Goal: Information Seeking & Learning: Learn about a topic

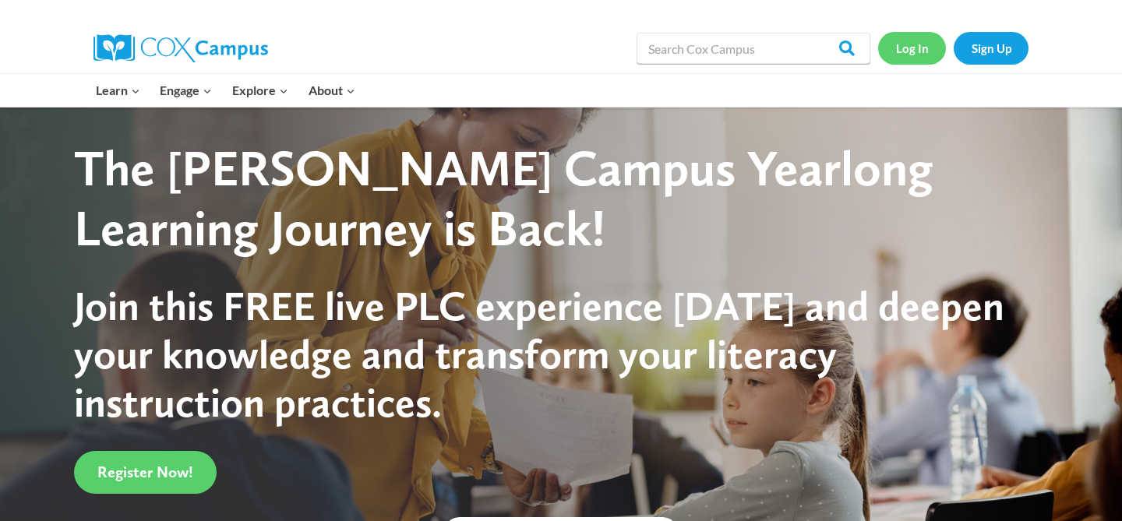
click at [906, 41] on link "Log In" at bounding box center [912, 48] width 68 height 32
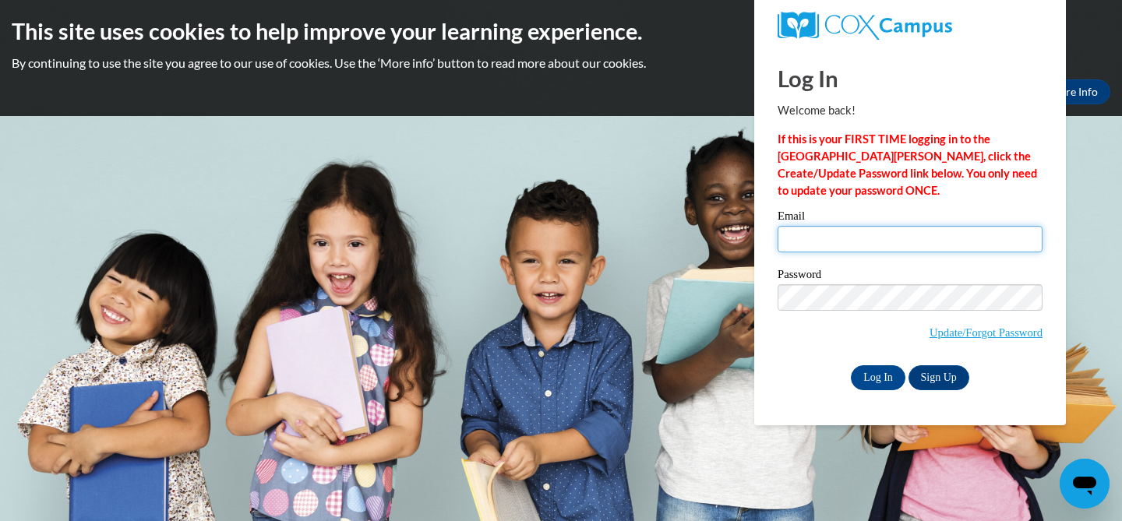
click at [814, 231] on input "Email" at bounding box center [910, 239] width 265 height 26
click at [814, 234] on input "Email" at bounding box center [910, 239] width 265 height 26
type input "klbrown@waukesha.k12.wi.us"
click at [851, 365] on input "Log In" at bounding box center [878, 377] width 55 height 25
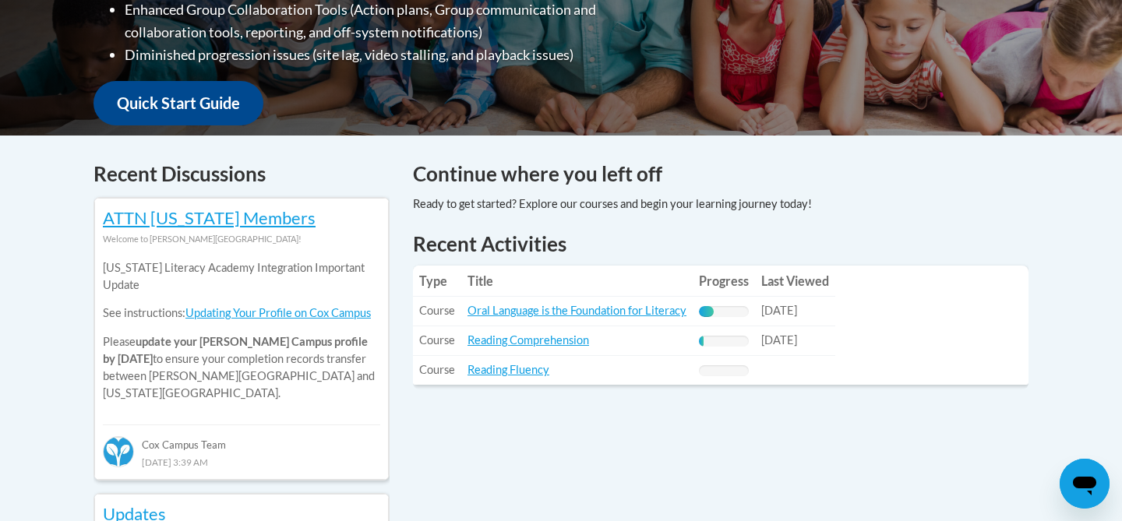
scroll to position [521, 0]
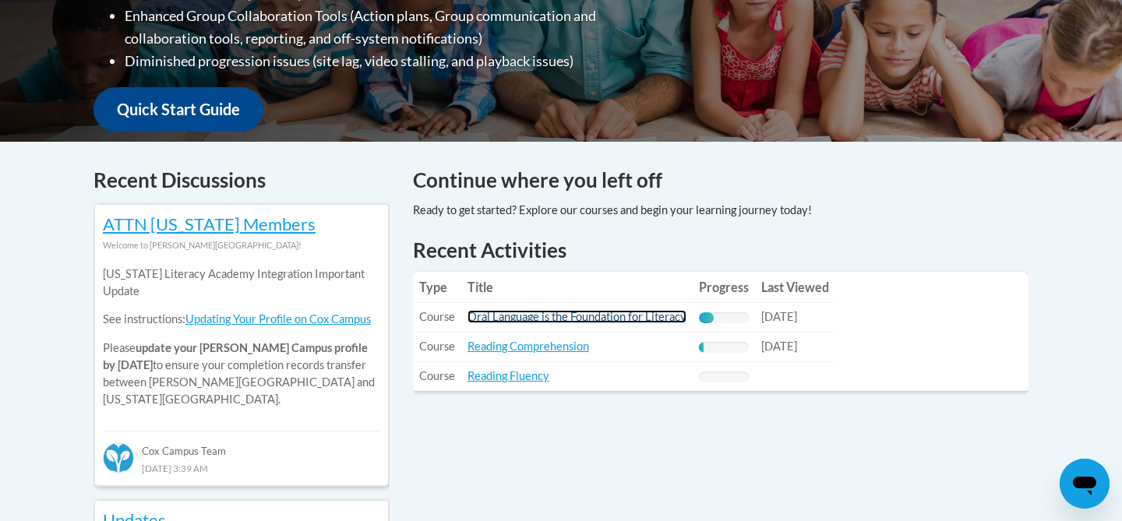
click at [564, 319] on link "Oral Language is the Foundation for Literacy" at bounding box center [577, 316] width 219 height 13
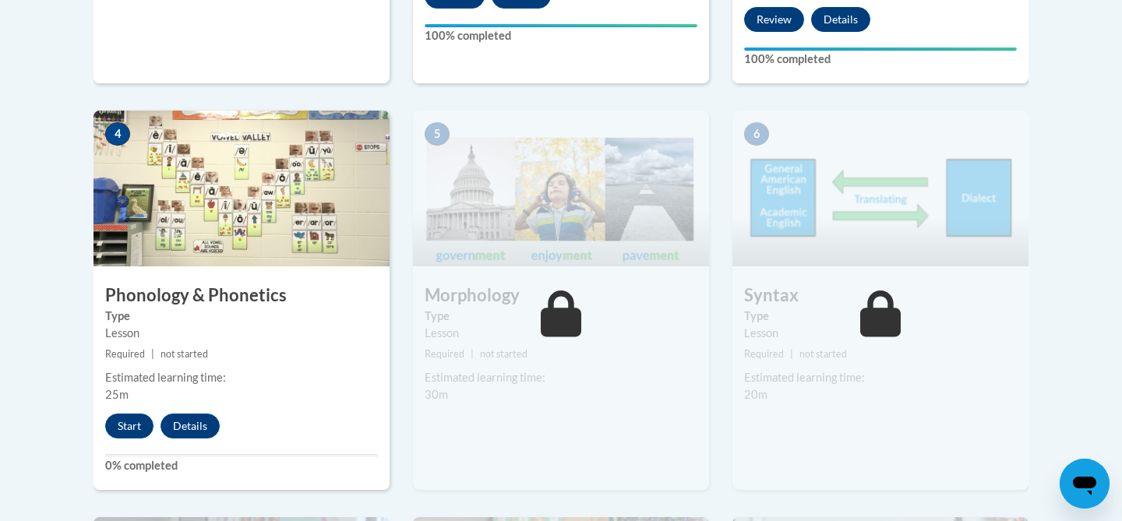
scroll to position [866, 0]
click at [139, 445] on div "4 Phonology & Phonetics Type Lesson Required | not started Estimated learning t…" at bounding box center [242, 300] width 296 height 379
click at [132, 432] on button "Start" at bounding box center [129, 427] width 48 height 25
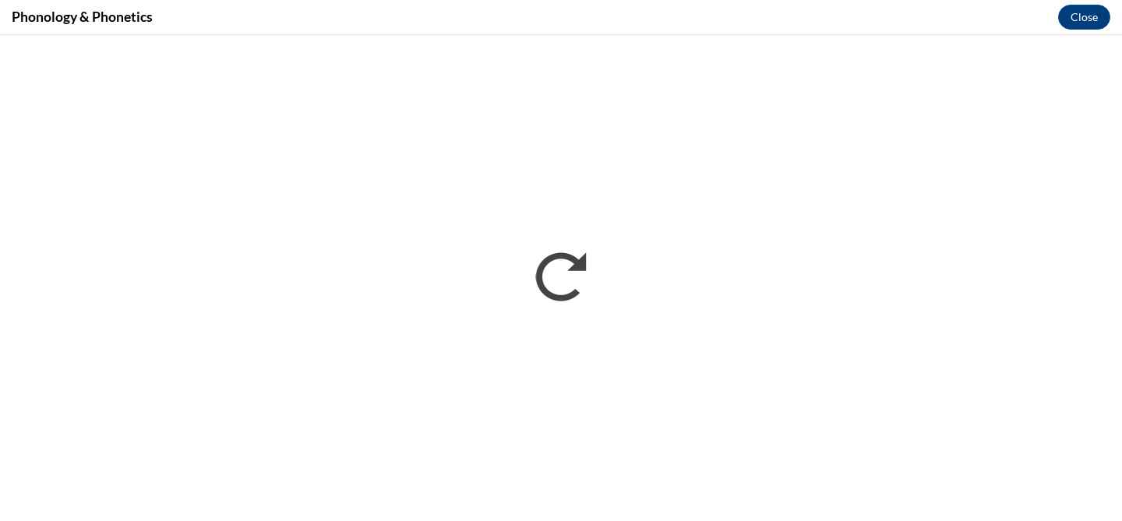
scroll to position [0, 0]
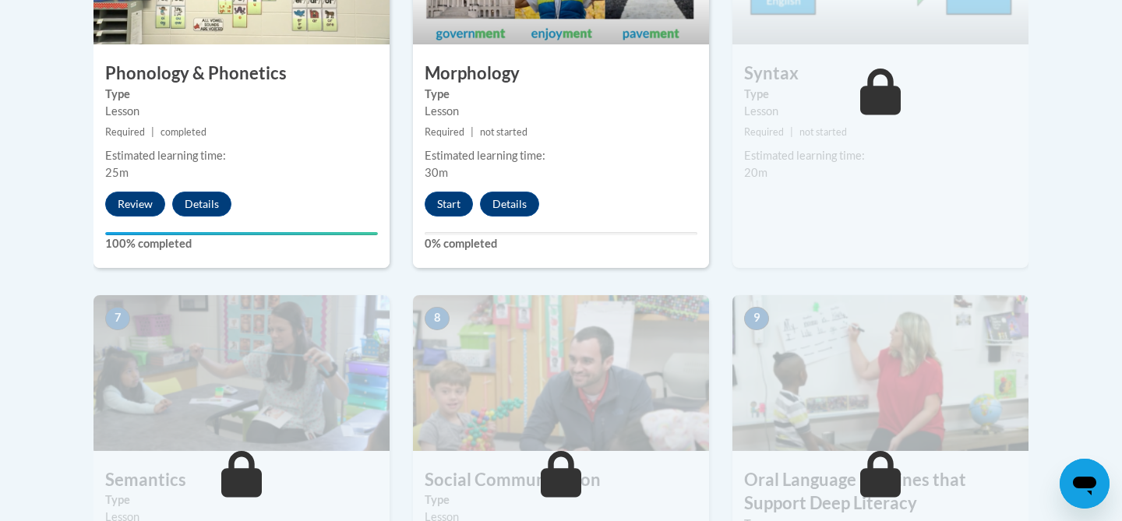
scroll to position [1084, 0]
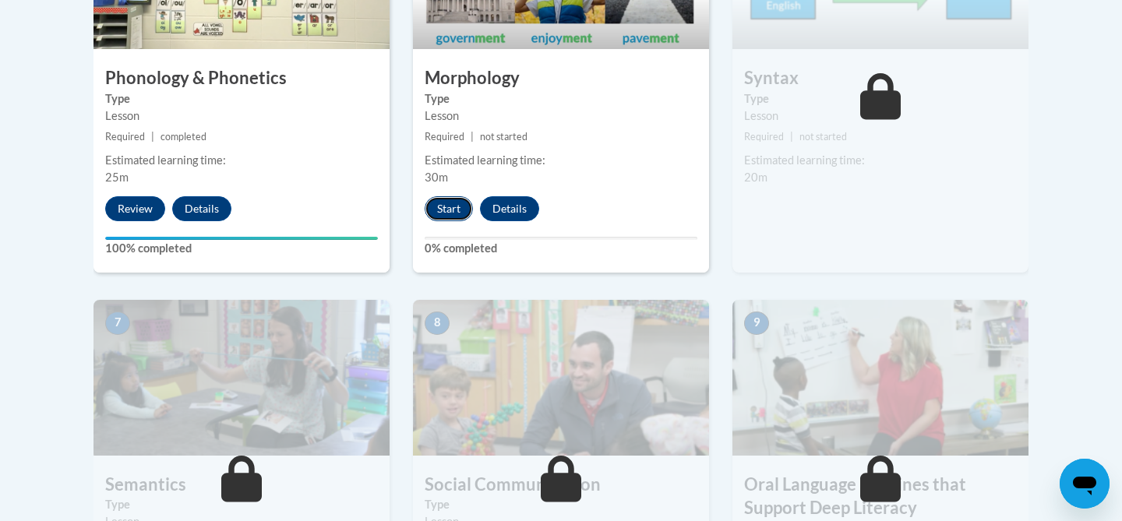
click at [463, 198] on button "Start" at bounding box center [449, 208] width 48 height 25
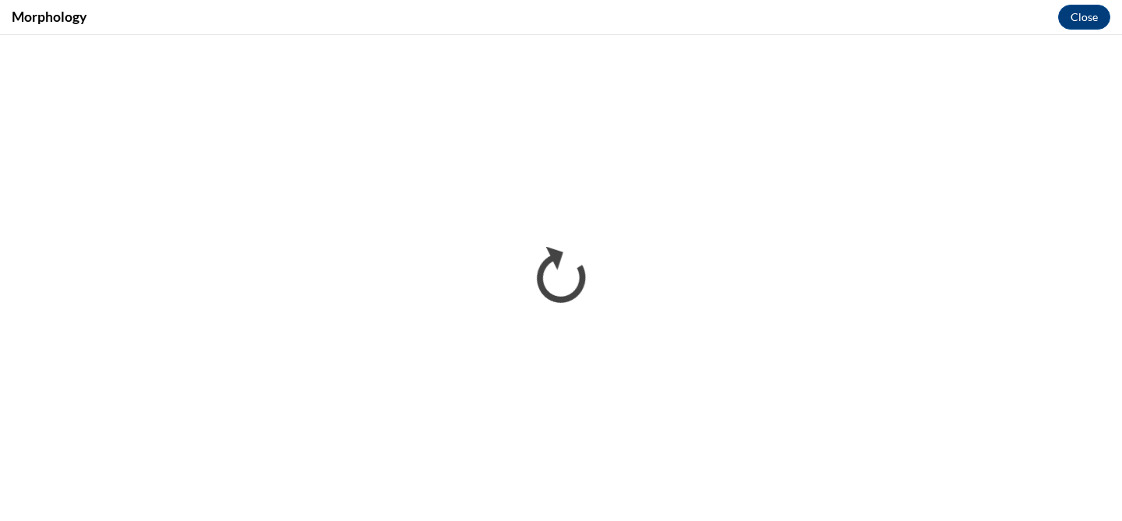
scroll to position [0, 0]
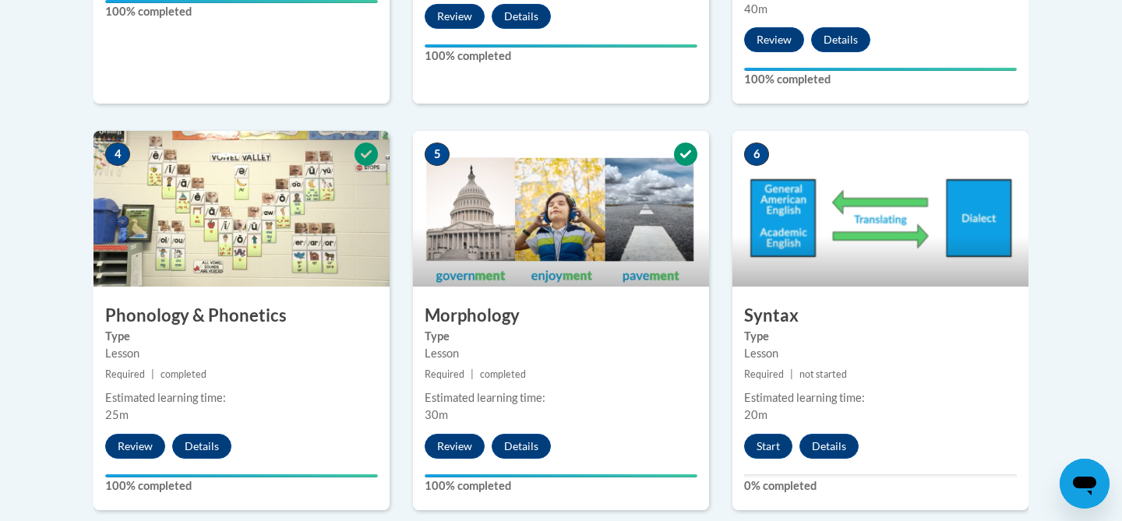
scroll to position [853, 0]
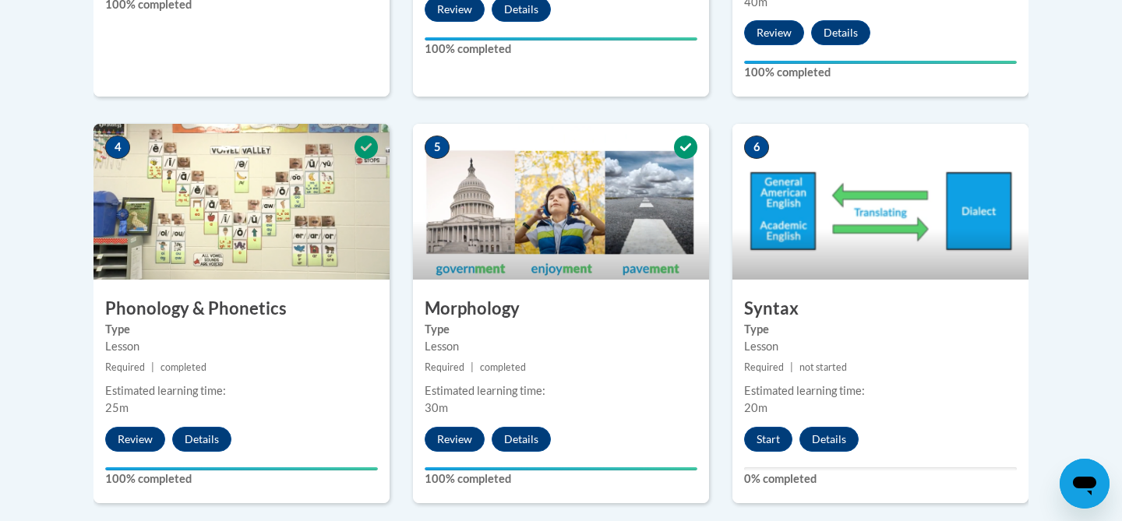
click at [779, 425] on div "6 Syntax Type Lesson Required | not started Estimated learning time: 20m Start …" at bounding box center [881, 313] width 296 height 379
click at [774, 438] on button "Start" at bounding box center [768, 439] width 48 height 25
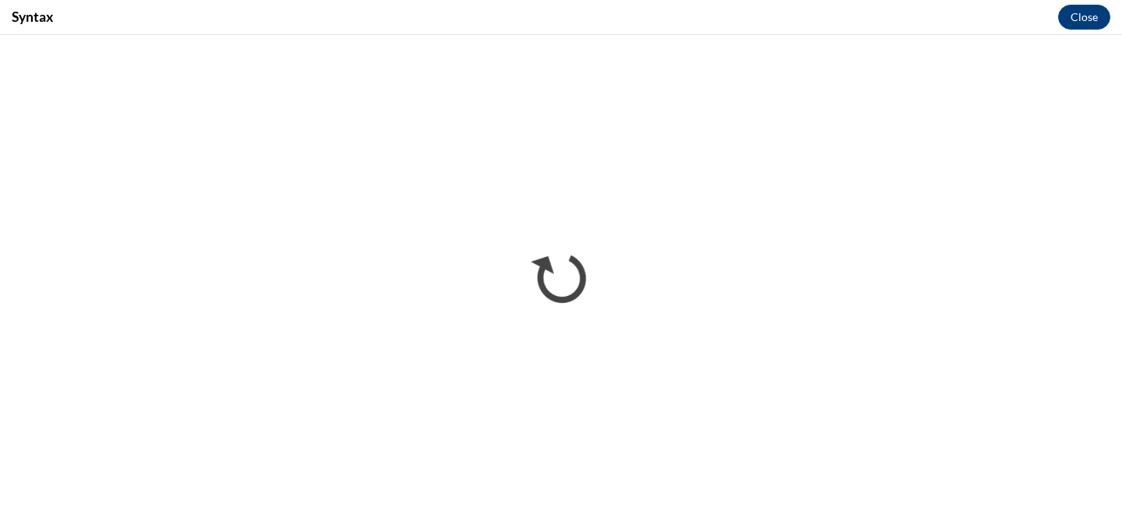
scroll to position [0, 0]
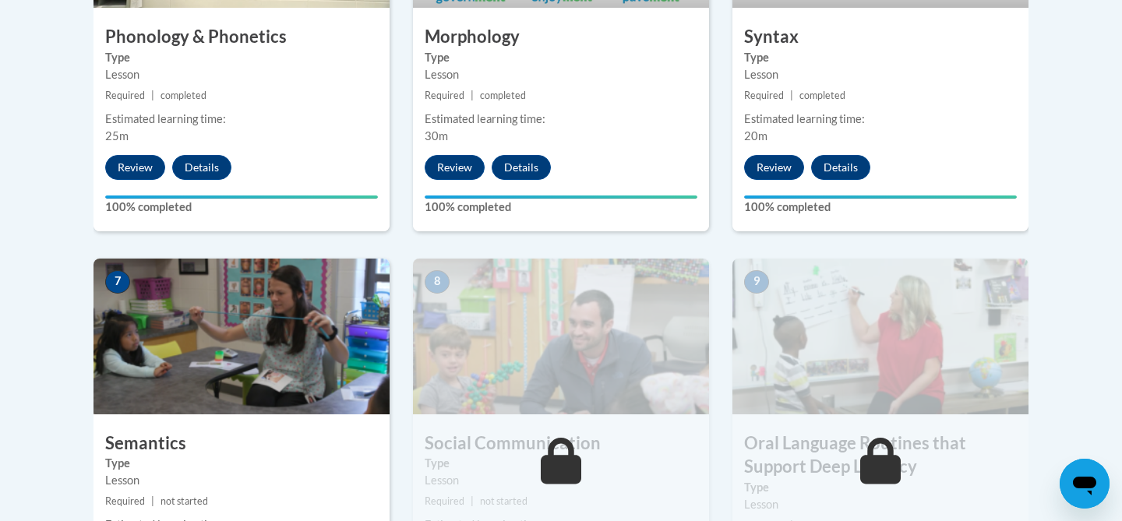
scroll to position [1132, 0]
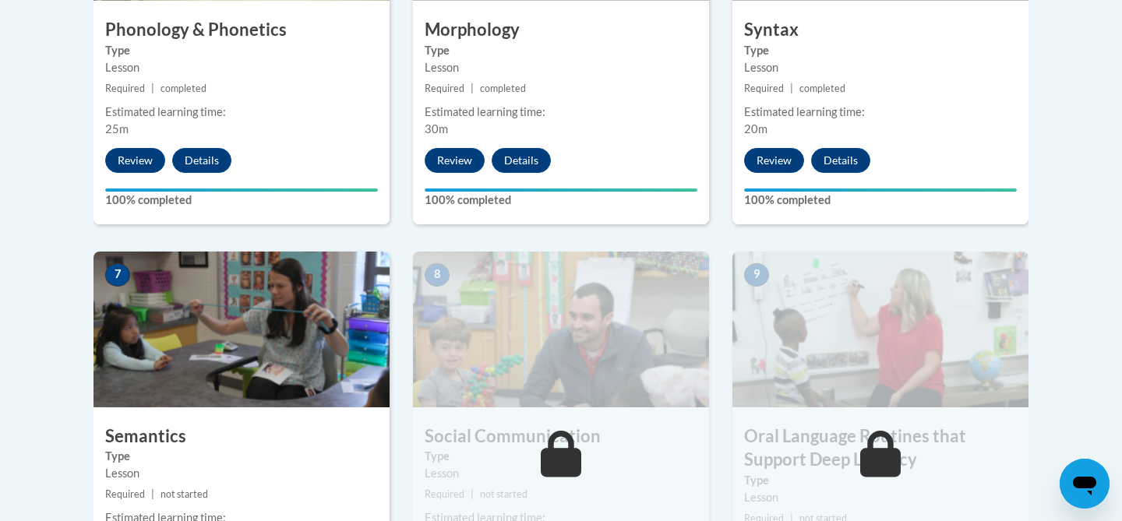
click at [250, 344] on img at bounding box center [242, 330] width 296 height 156
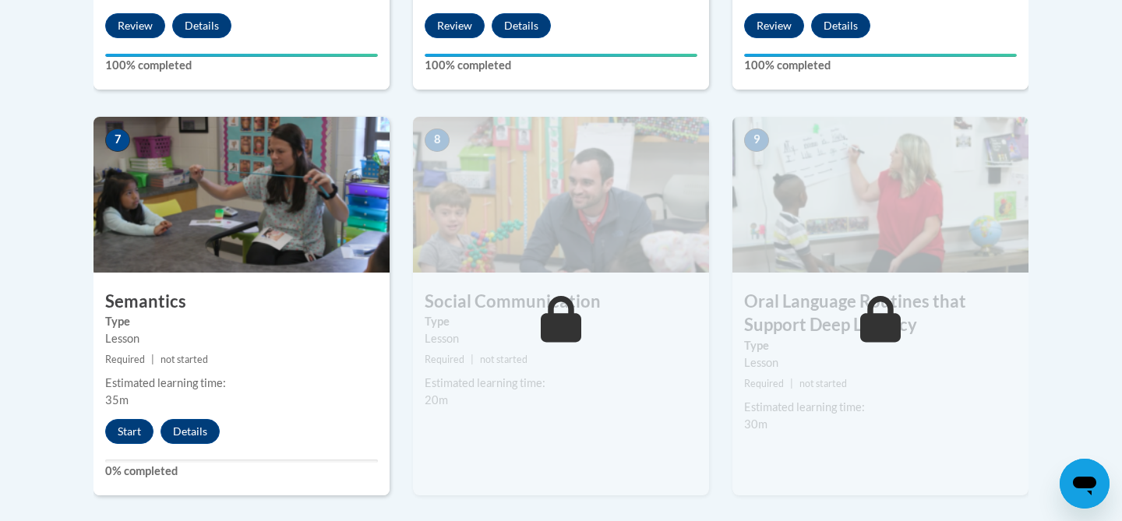
scroll to position [1271, 0]
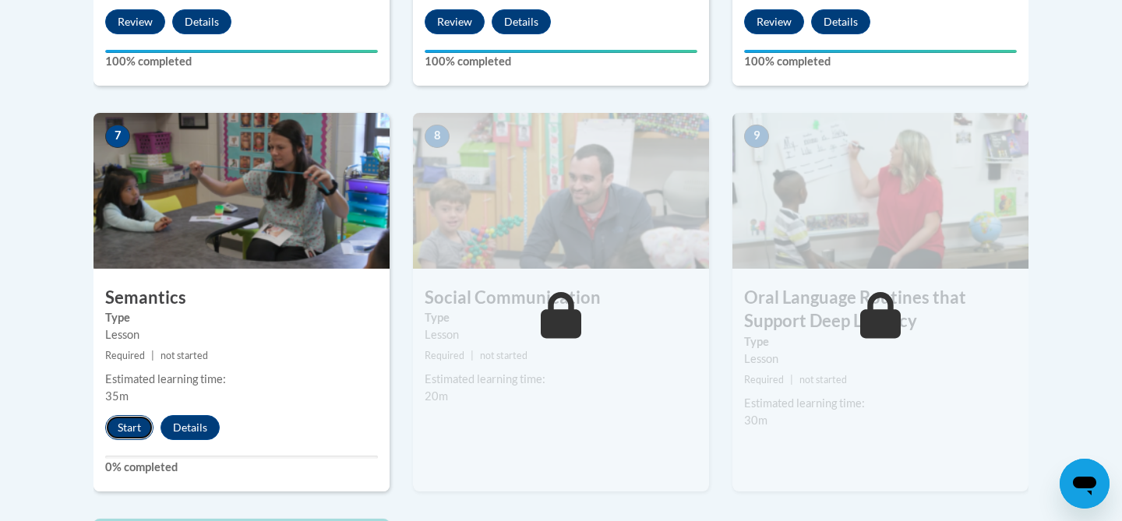
click at [134, 429] on button "Start" at bounding box center [129, 427] width 48 height 25
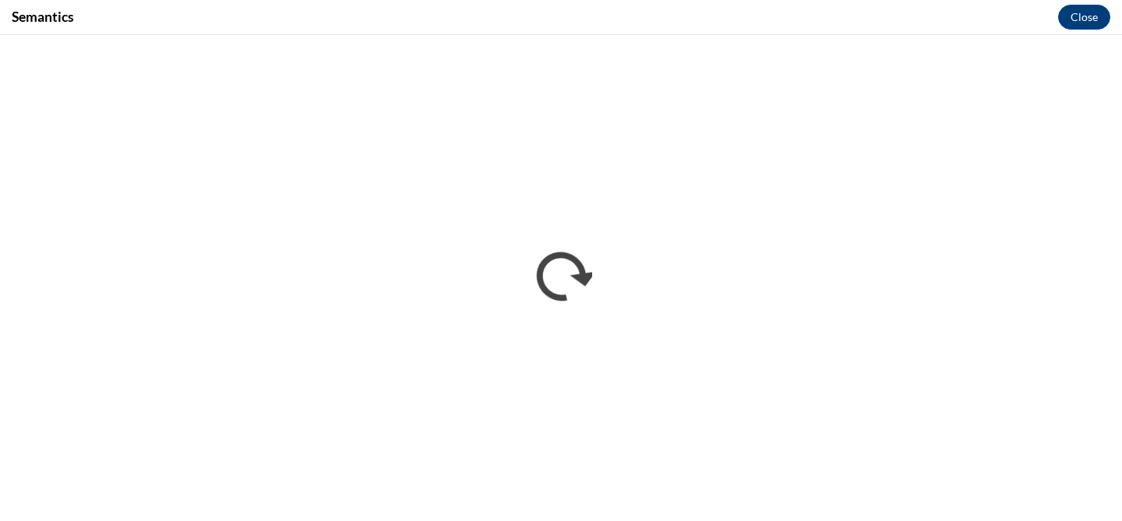
scroll to position [0, 0]
